Goal: Transaction & Acquisition: Purchase product/service

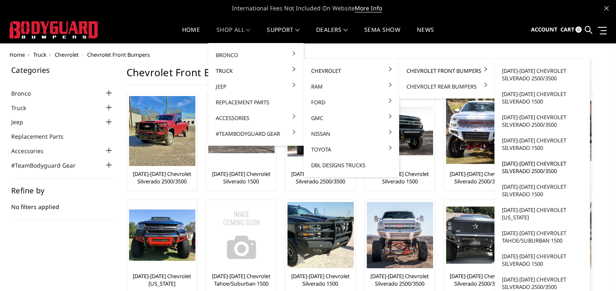
click at [527, 164] on link "[DATE]-[DATE] Chevrolet Silverado 2500/3500" at bounding box center [542, 167] width 89 height 23
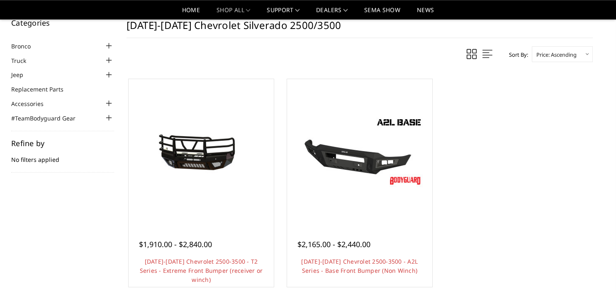
scroll to position [44, 0]
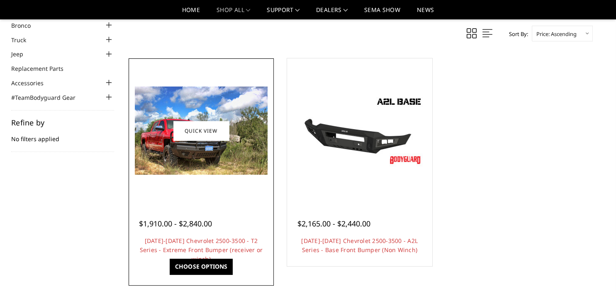
click at [217, 183] on div at bounding box center [201, 131] width 141 height 141
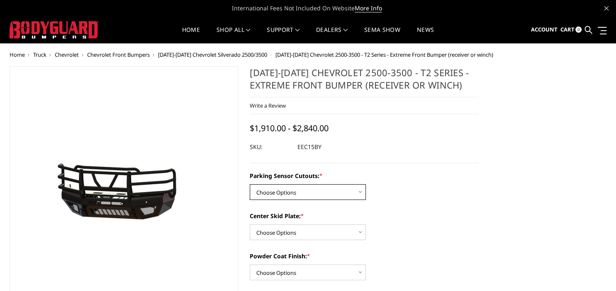
click at [250, 185] on select "Choose Options Yes - With Parking Sensor Cutouts" at bounding box center [308, 193] width 116 height 16
select select "3799"
click option "Yes - With Parking Sensor Cutouts" at bounding box center [0, 0] width 0 height 0
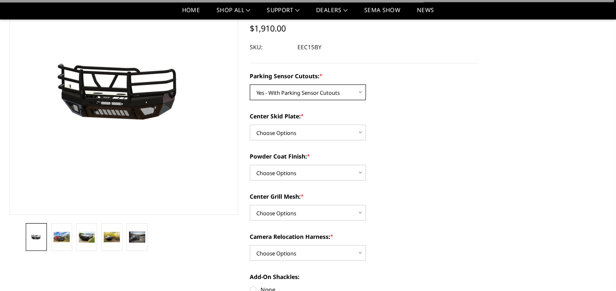
scroll to position [87, 0]
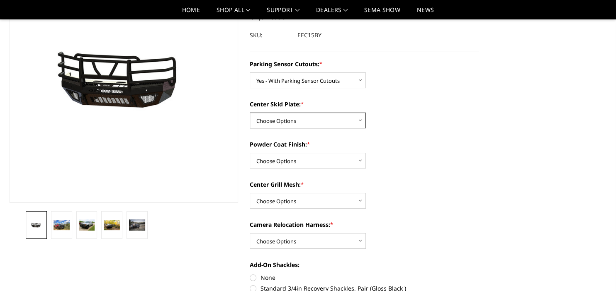
click at [250, 113] on select "Choose Options 2" Receiver Tube Standard Skid Plate (included) Winch Mount Skid…" at bounding box center [308, 121] width 116 height 16
select select "3801"
click option "Standard Skid Plate (included)" at bounding box center [0, 0] width 0 height 0
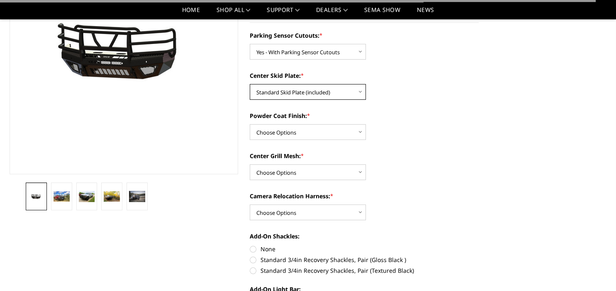
scroll to position [131, 0]
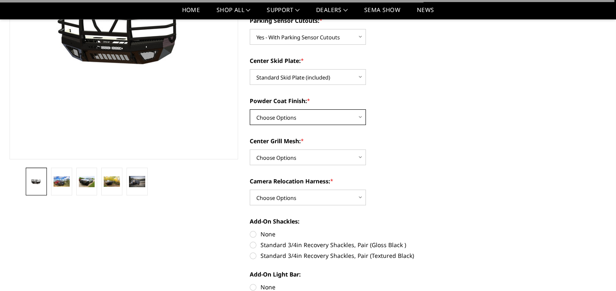
click at [250, 109] on select "Choose Options Bare Metal Gloss Black Powder Coat Textured Black Powder Coat" at bounding box center [308, 117] width 116 height 16
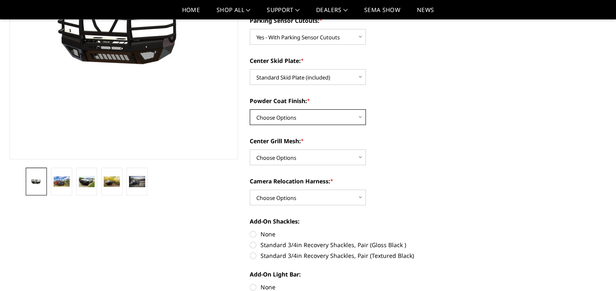
select select "3805"
click option "Textured Black Powder Coat" at bounding box center [0, 0] width 0 height 0
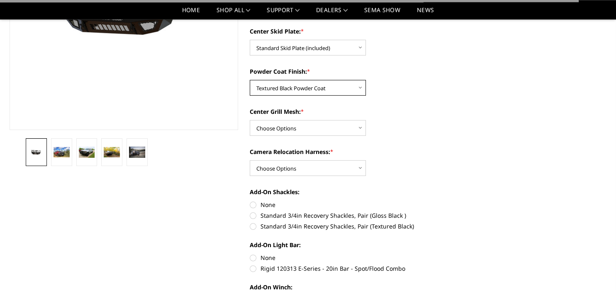
scroll to position [175, 0]
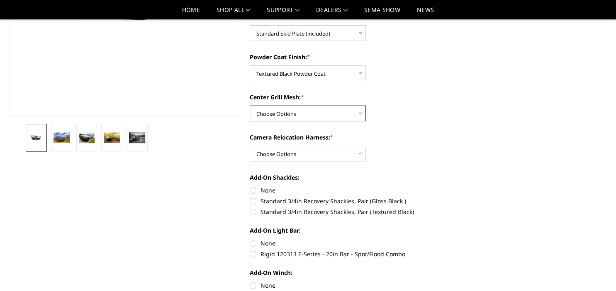
click at [250, 106] on select "Choose Options With expanded metal Without expanded metal" at bounding box center [308, 114] width 116 height 16
click option "With expanded metal" at bounding box center [0, 0] width 0 height 0
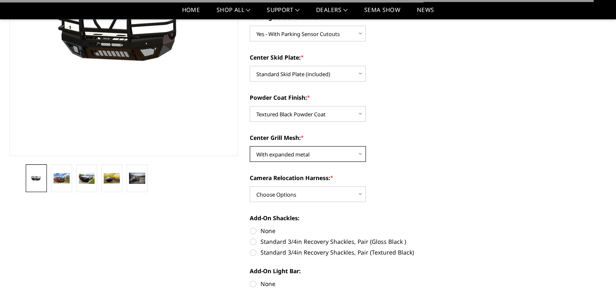
scroll to position [87, 0]
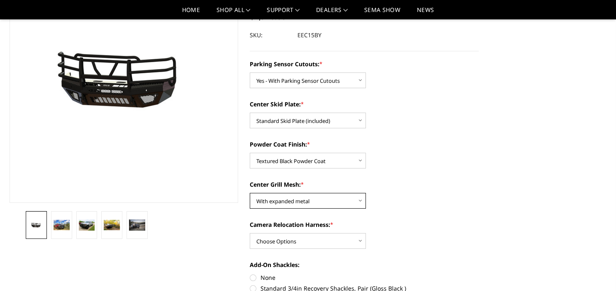
click at [250, 193] on select "Choose Options With expanded metal Without expanded metal" at bounding box center [308, 201] width 116 height 16
select select "3807"
click option "Without expanded metal" at bounding box center [0, 0] width 0 height 0
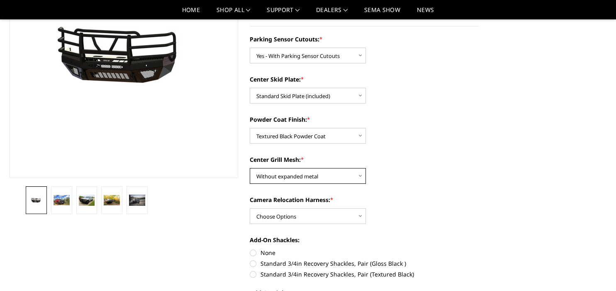
scroll to position [131, 0]
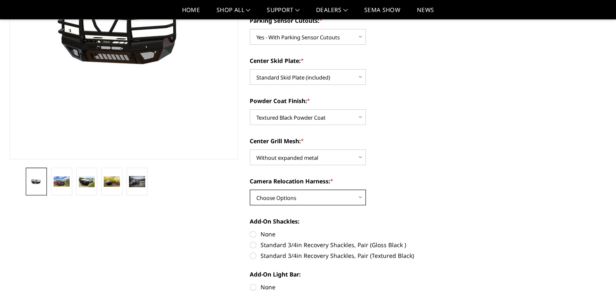
click at [250, 190] on select "Choose Options With camera harness Without camera harness" at bounding box center [308, 198] width 116 height 16
select select "3809"
click option "Without camera harness" at bounding box center [0, 0] width 0 height 0
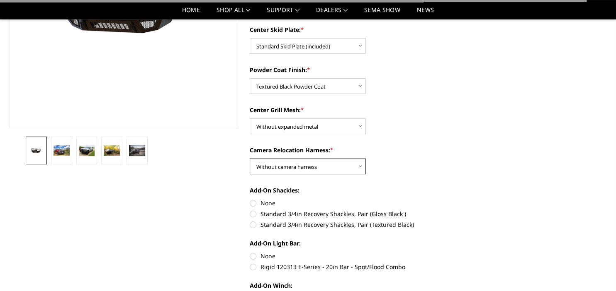
scroll to position [175, 0]
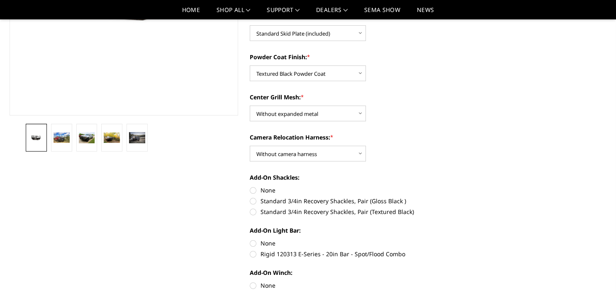
click at [255, 215] on label "Standard 3/4in Recovery Shackles, Pair (Textured Black)" at bounding box center [364, 212] width 229 height 9
click at [479, 197] on input "Standard 3/4in Recovery Shackles, Pair (Textured Black)" at bounding box center [479, 197] width 0 height 0
radio input "true"
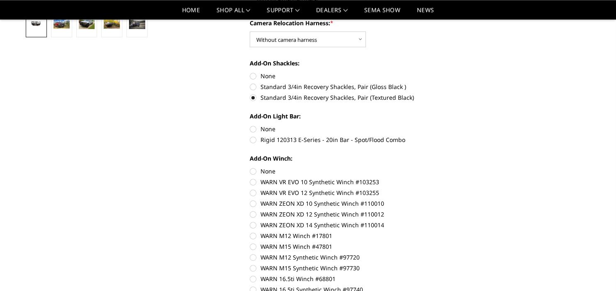
scroll to position [306, 0]
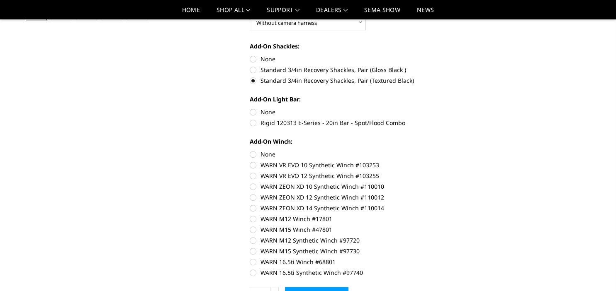
click at [251, 156] on label "None" at bounding box center [364, 154] width 229 height 9
click at [250, 151] on input "None" at bounding box center [250, 150] width 0 height 0
radio input "true"
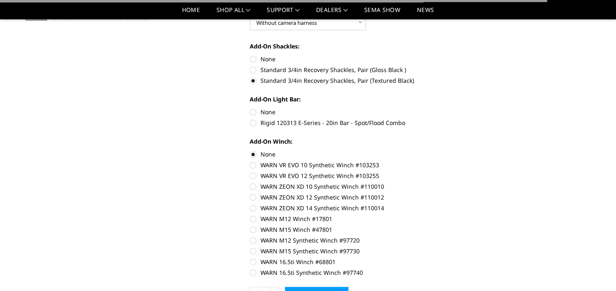
click at [252, 116] on label "None" at bounding box center [364, 112] width 229 height 9
click at [250, 108] on input "None" at bounding box center [250, 108] width 0 height 0
radio input "true"
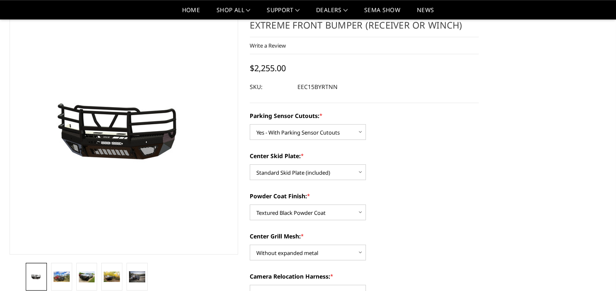
scroll to position [0, 0]
